Goal: Task Accomplishment & Management: Use online tool/utility

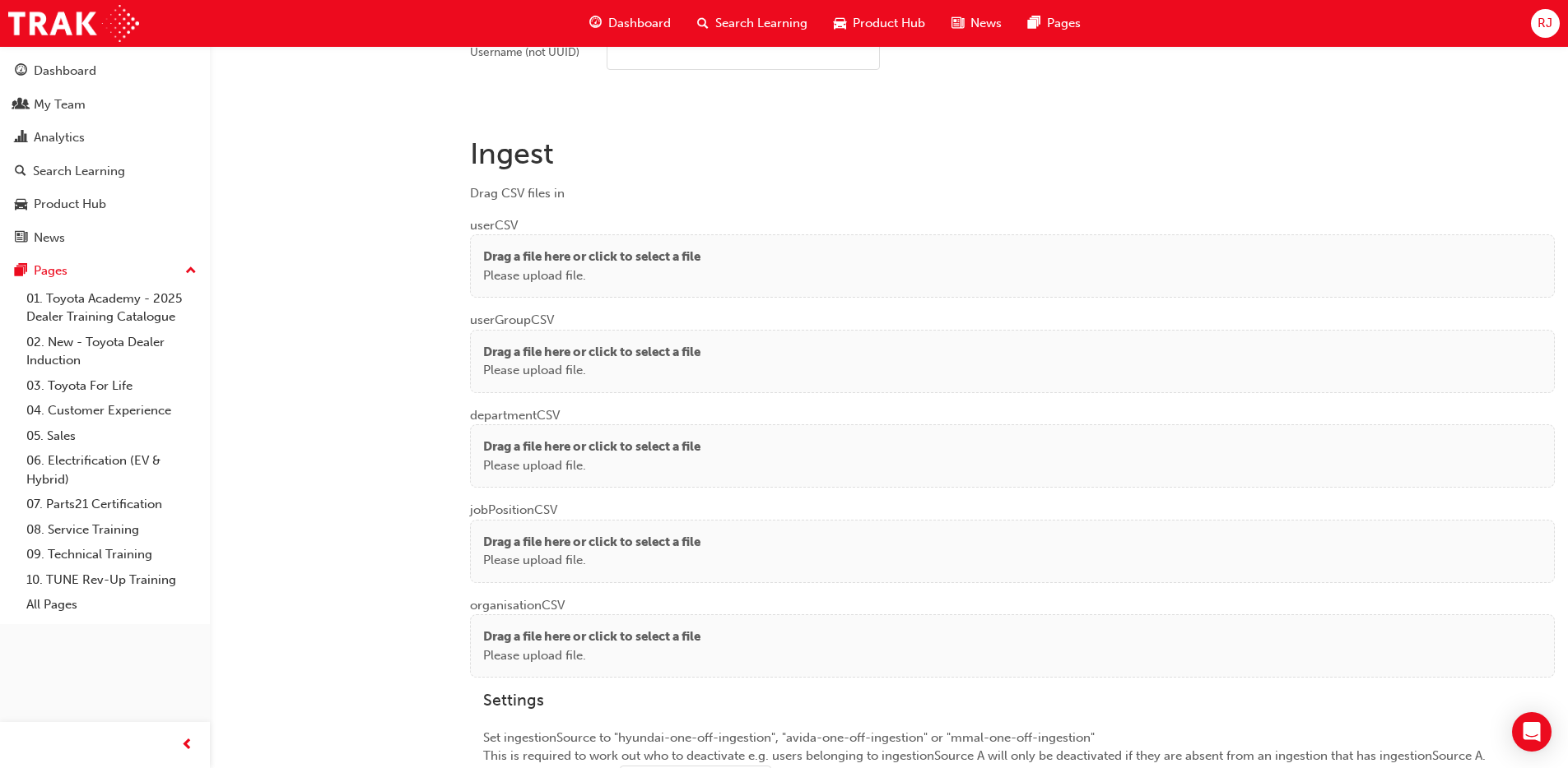
scroll to position [1169, 0]
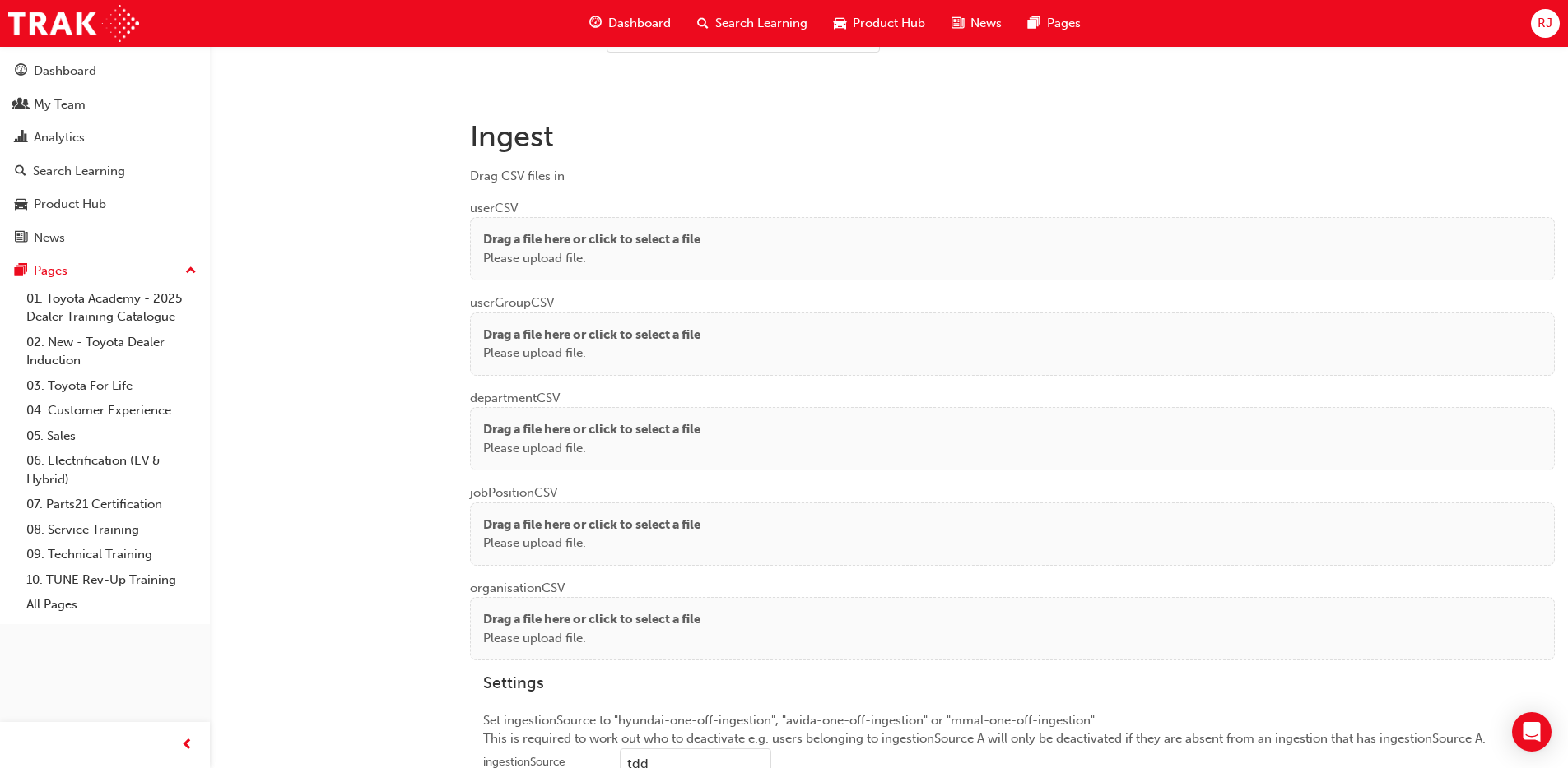
click at [585, 251] on p "Please upload file." at bounding box center [591, 258] width 217 height 19
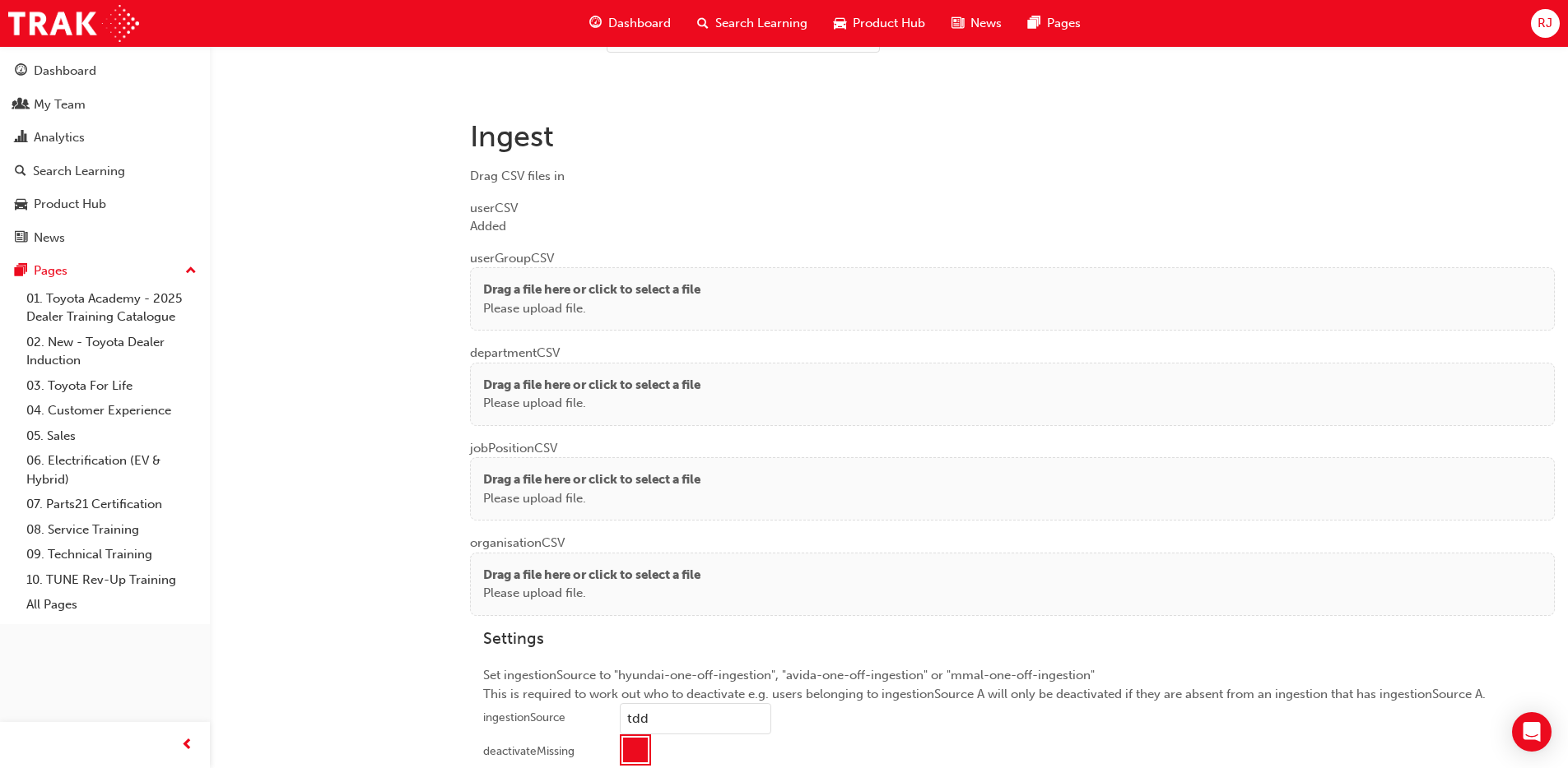
click at [541, 283] on p "Drag a file here or click to select a file" at bounding box center [591, 290] width 217 height 19
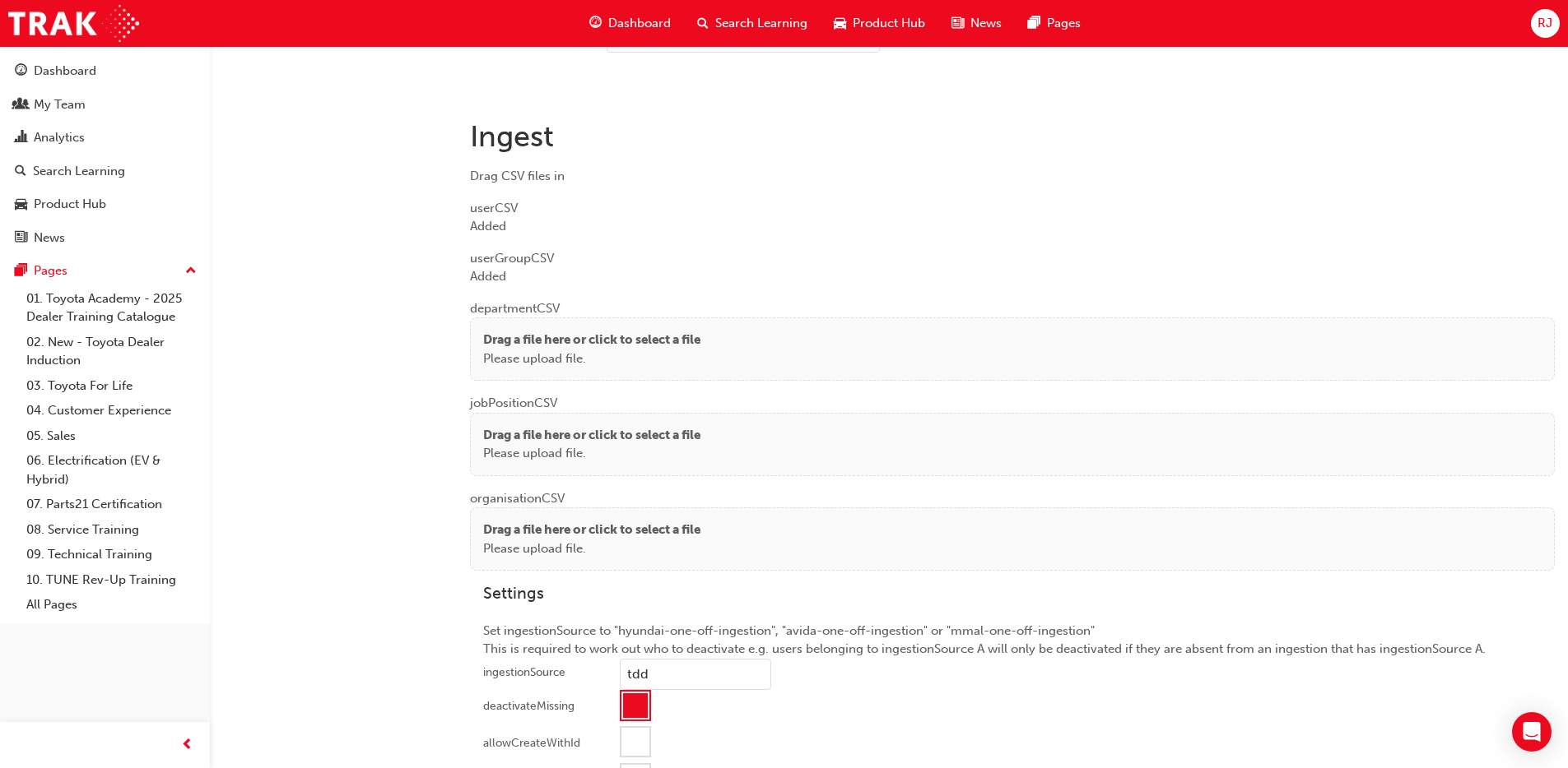
drag, startPoint x: 588, startPoint y: 345, endPoint x: 479, endPoint y: 218, distance: 167.4
click at [587, 344] on p "Drag a file here or click to select a file" at bounding box center [591, 340] width 217 height 19
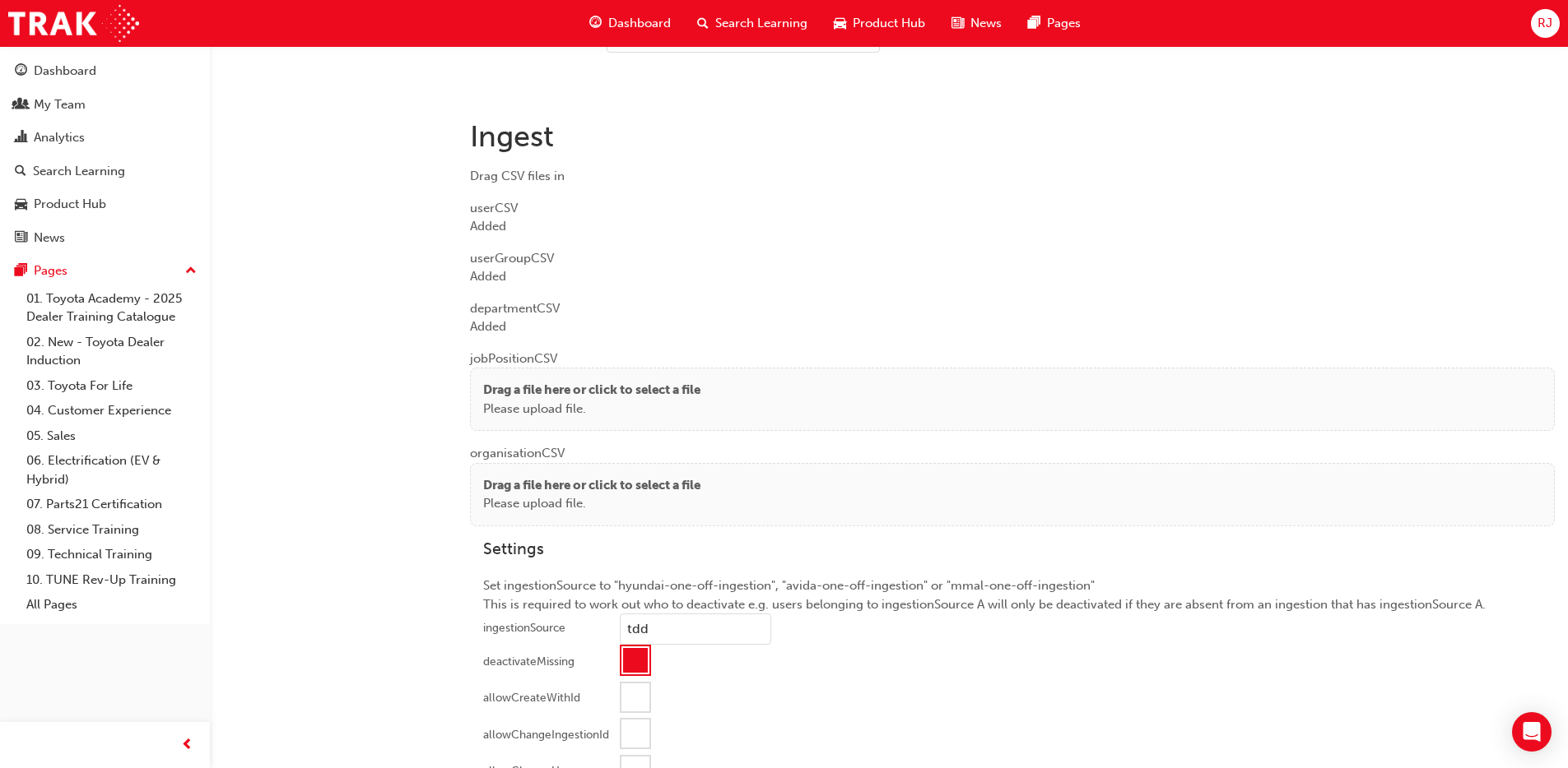
click at [535, 417] on p "Please upload file." at bounding box center [591, 409] width 217 height 19
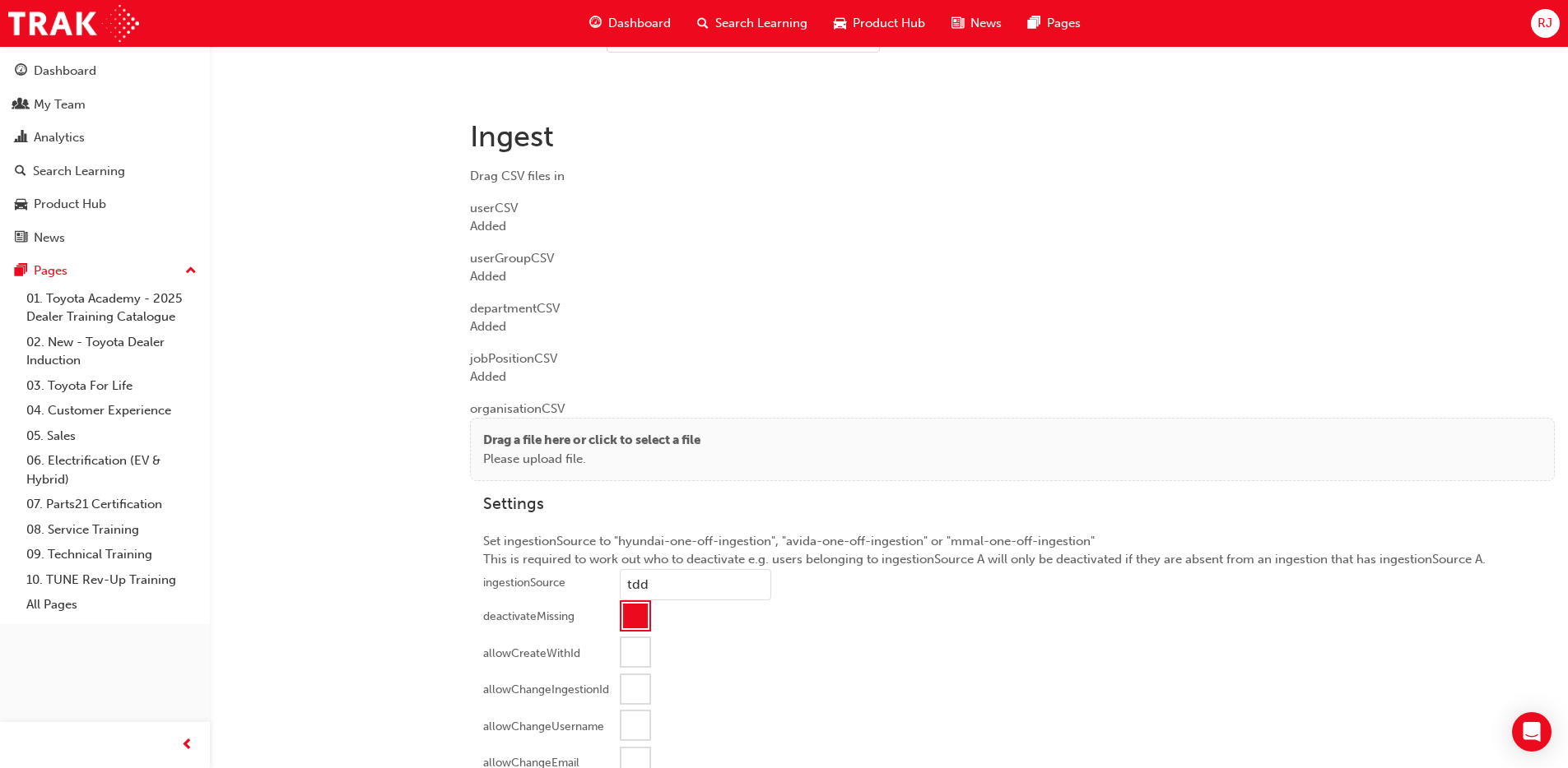
click at [552, 450] on p "Please upload file." at bounding box center [591, 459] width 217 height 19
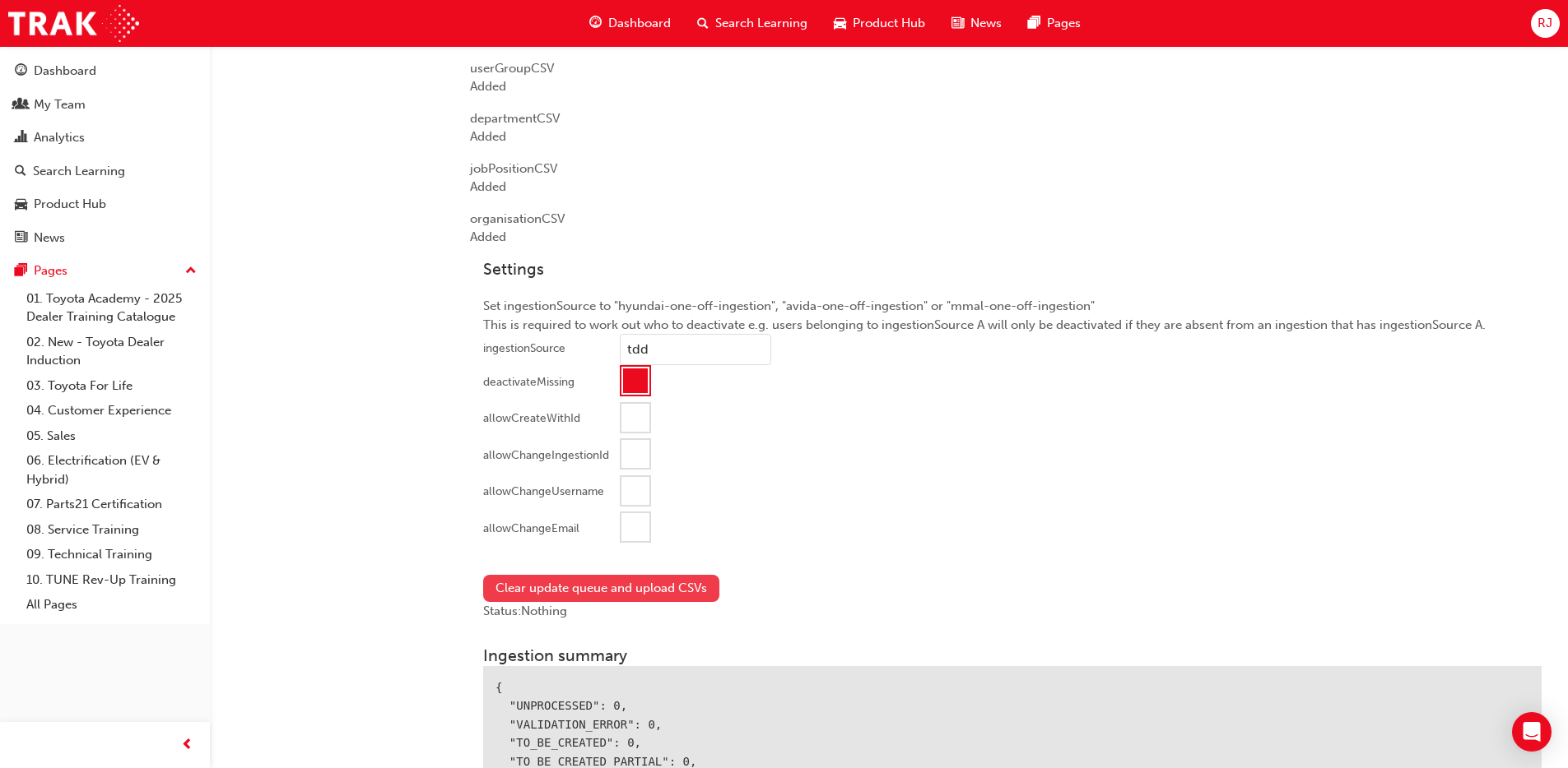
scroll to position [1395, 0]
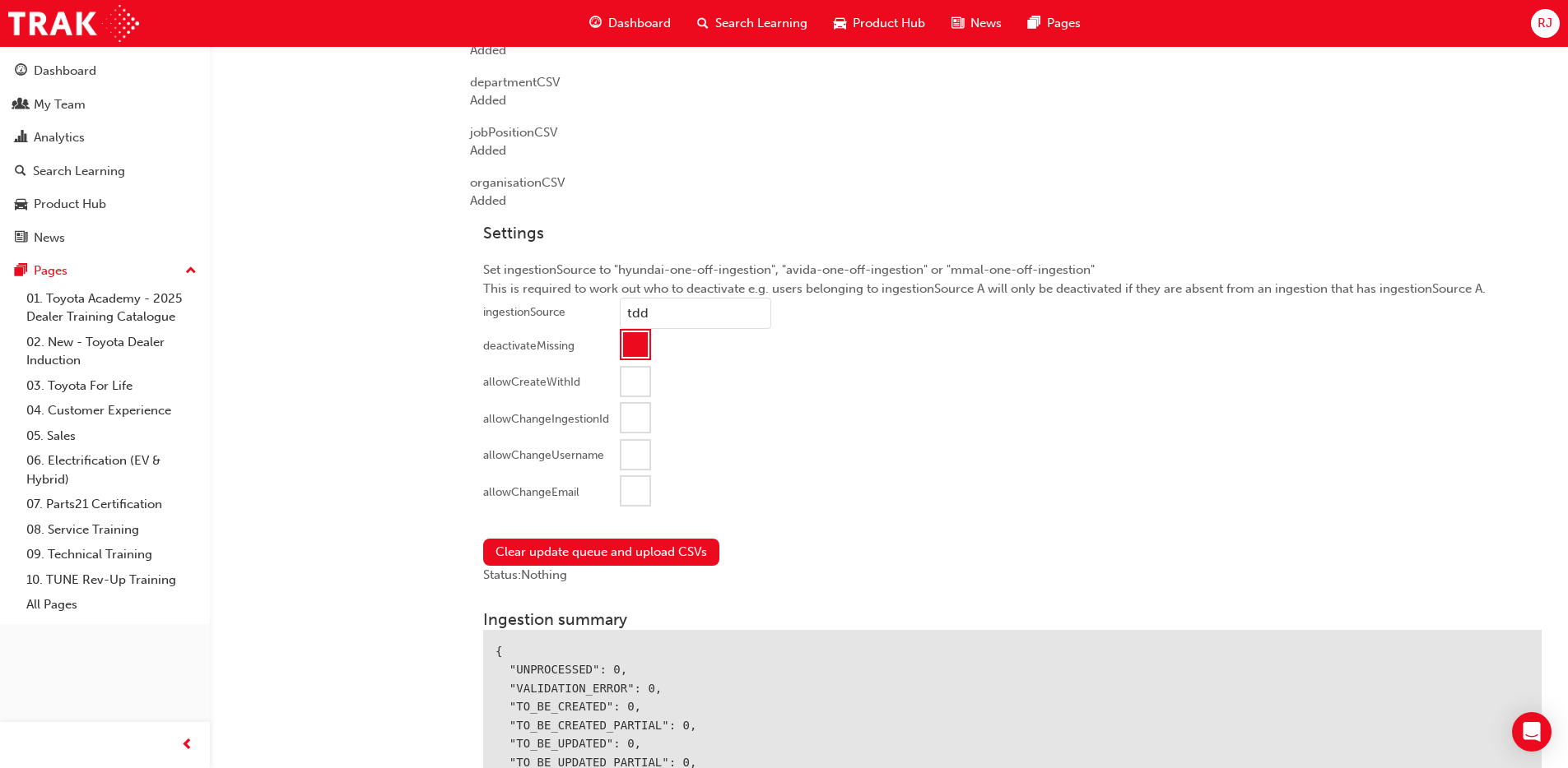
click at [636, 489] on div at bounding box center [634, 490] width 28 height 28
drag, startPoint x: 594, startPoint y: 539, endPoint x: 688, endPoint y: 525, distance: 95.0
click at [594, 539] on button "Clear update queue and upload CSVs" at bounding box center [601, 552] width 236 height 27
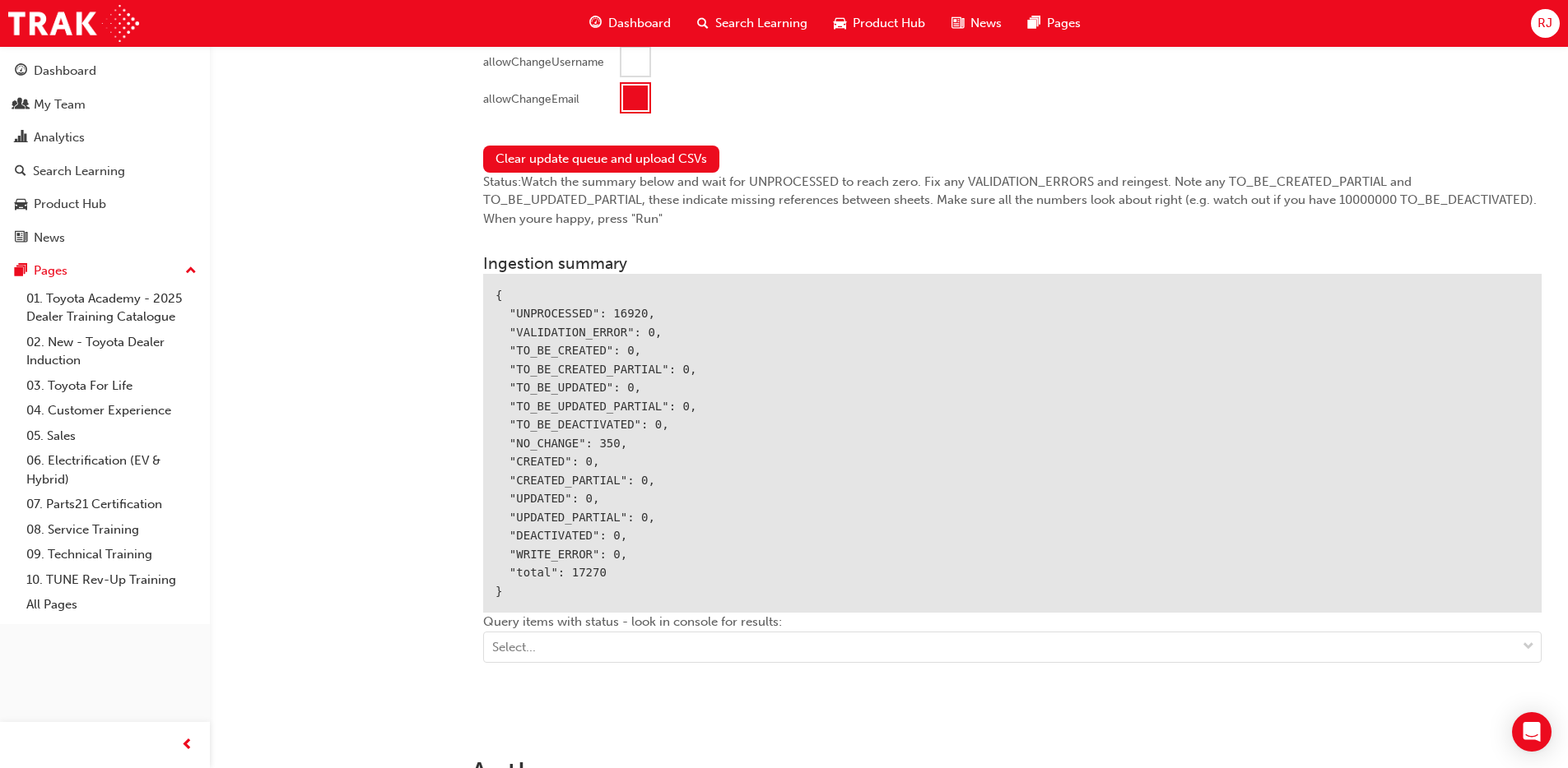
scroll to position [1821, 0]
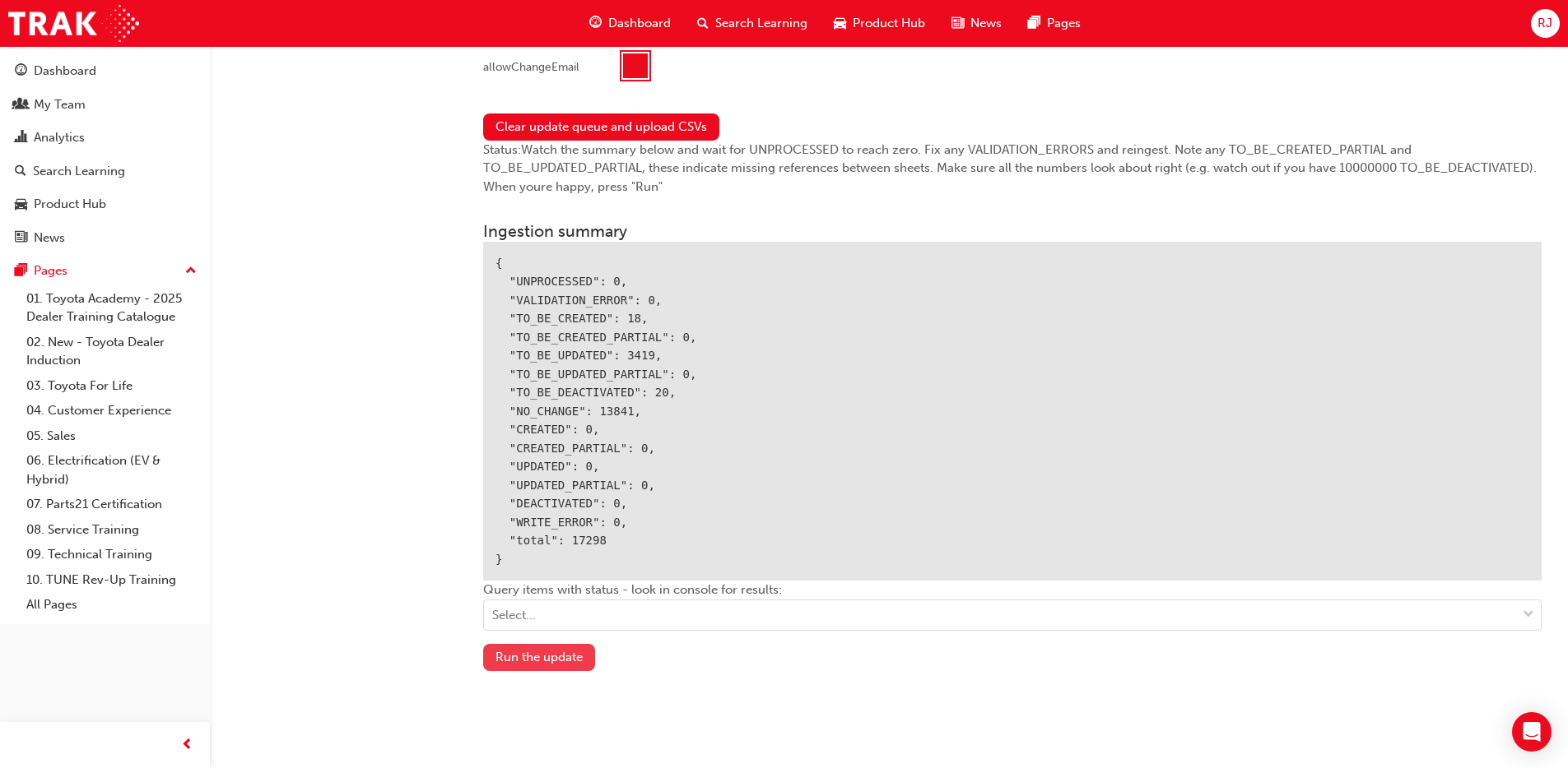
click at [567, 661] on button "Run the update" at bounding box center [539, 658] width 112 height 27
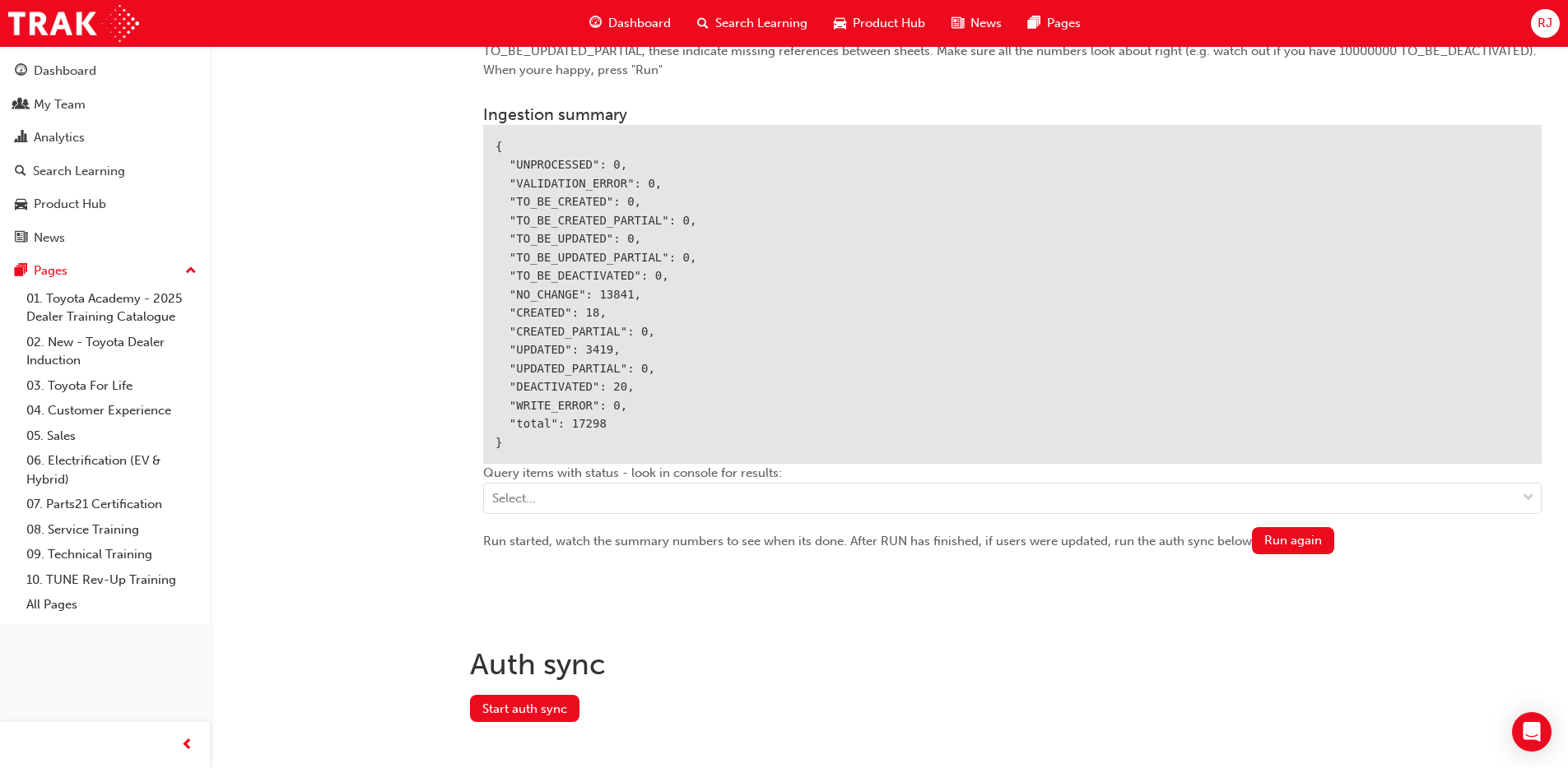
scroll to position [1957, 0]
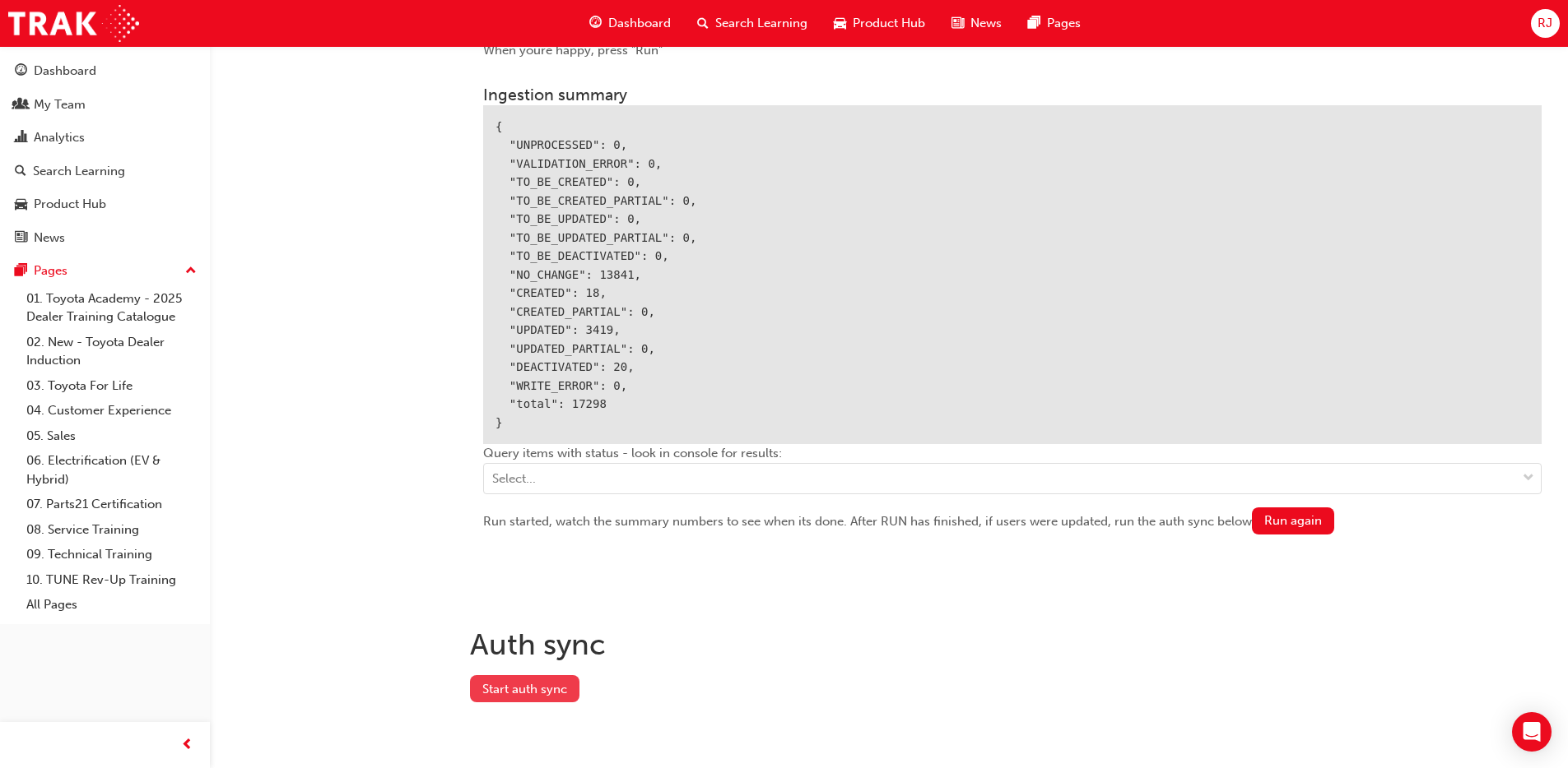
click at [549, 683] on button "Start auth sync" at bounding box center [524, 689] width 109 height 27
